Goal: Check status

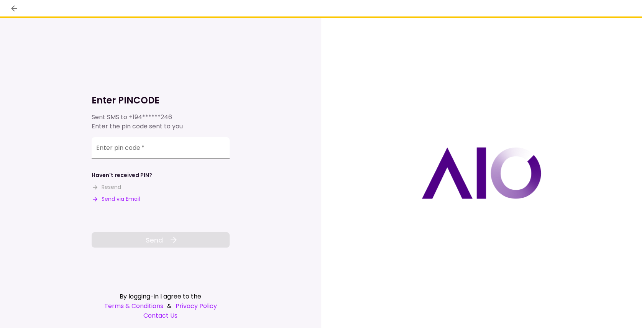
click at [105, 150] on input "Enter pin code   *" at bounding box center [161, 147] width 138 height 21
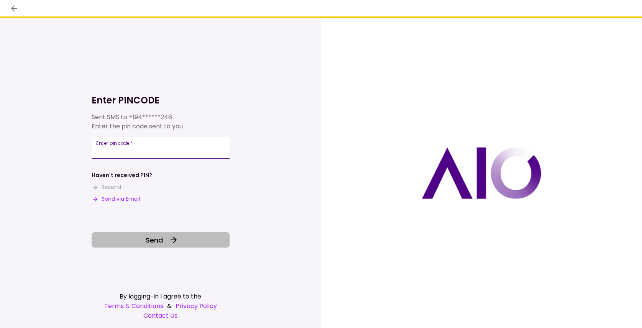
type input "******"
click at [140, 236] on button "Send" at bounding box center [161, 239] width 138 height 15
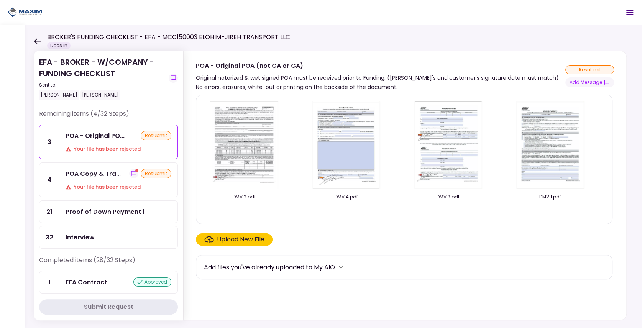
click at [108, 178] on div "POA Copy & Tra... resubmit Your file has been rejected" at bounding box center [118, 180] width 118 height 34
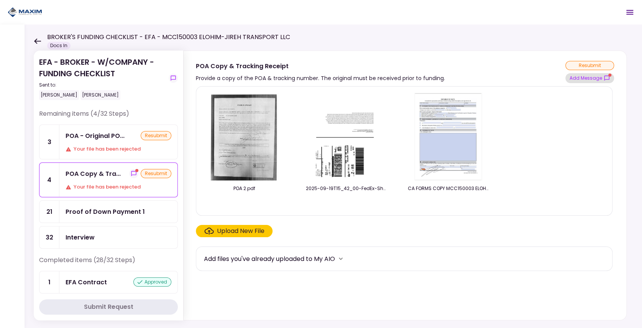
click at [574, 81] on button "Add Message" at bounding box center [589, 78] width 49 height 10
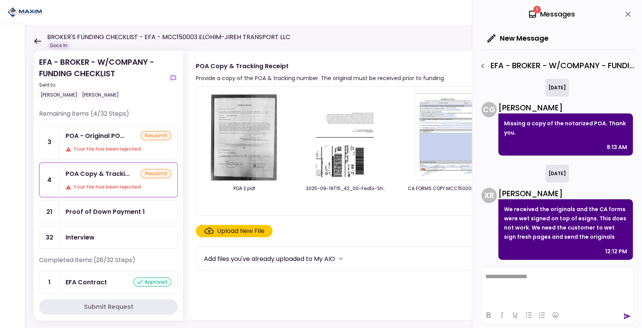
click at [110, 208] on div "Proof of Down Payment 1" at bounding box center [105, 212] width 79 height 10
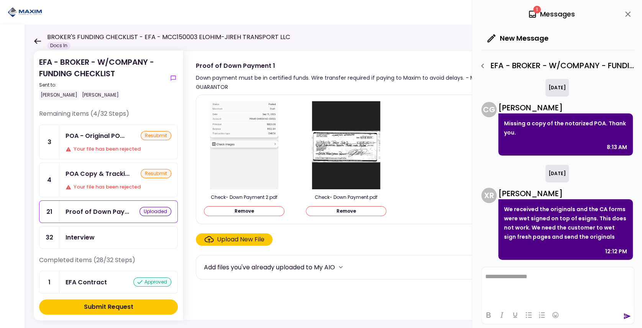
click at [98, 308] on div "Submit Request" at bounding box center [108, 306] width 49 height 9
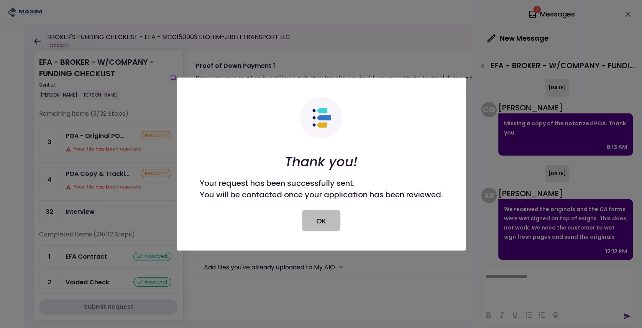
click at [317, 227] on button "OK" at bounding box center [321, 220] width 38 height 21
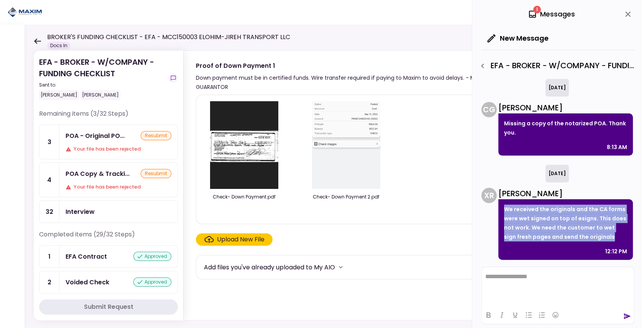
drag, startPoint x: 598, startPoint y: 239, endPoint x: 505, endPoint y: 207, distance: 98.2
click at [505, 207] on p "We received the originals and the CA forms were wet signed on top of esigns. Th…" at bounding box center [565, 223] width 123 height 37
